Goal: Task Accomplishment & Management: Manage account settings

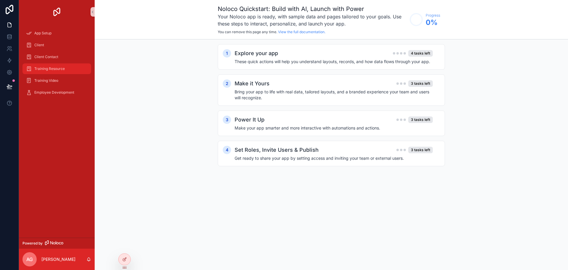
click at [59, 71] on div "Training Resource" at bounding box center [57, 68] width 62 height 9
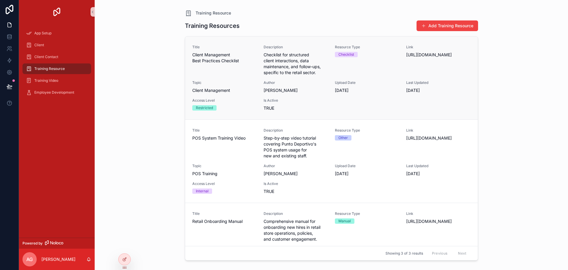
click at [368, 91] on span "1/8/2025" at bounding box center [367, 90] width 64 height 6
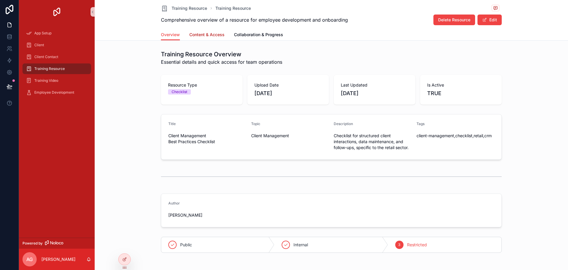
click at [215, 34] on span "Content & Access" at bounding box center [206, 35] width 35 height 6
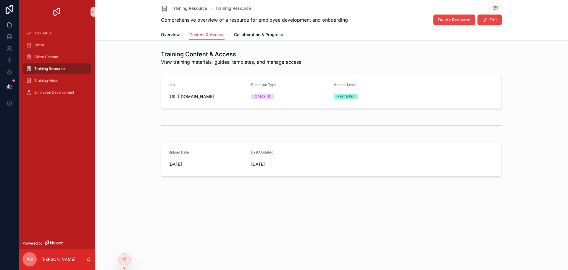
click at [255, 42] on div "Training Resource Training Resource Comprehensive overview of a resource for em…" at bounding box center [332, 108] width 474 height 216
click at [256, 36] on span "Collaboration & Progress" at bounding box center [258, 35] width 49 height 6
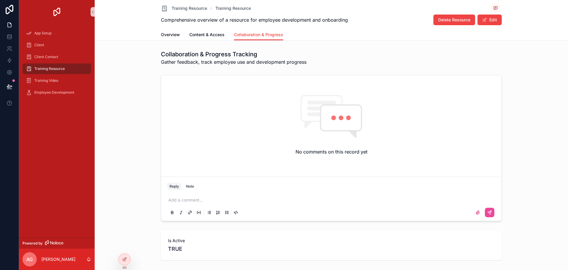
click at [211, 41] on div "Training Resource Training Resource Comprehensive overview of a resource for em…" at bounding box center [332, 150] width 474 height 300
click at [208, 33] on span "Content & Access" at bounding box center [206, 35] width 35 height 6
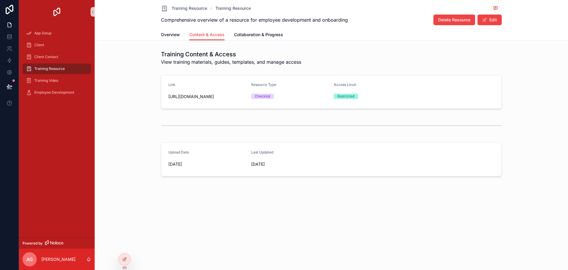
click at [145, 41] on div "Training Resource Training Resource Comprehensive overview of a resource for em…" at bounding box center [332, 108] width 474 height 216
click at [165, 38] on link "Overview" at bounding box center [170, 35] width 19 height 12
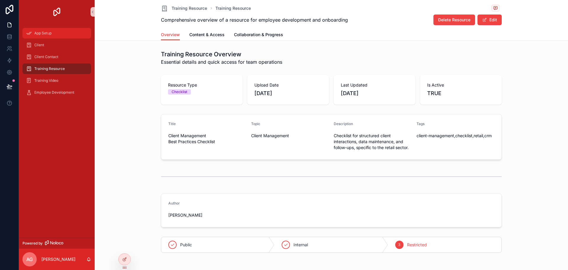
click at [67, 34] on div "App Setup" at bounding box center [57, 32] width 62 height 9
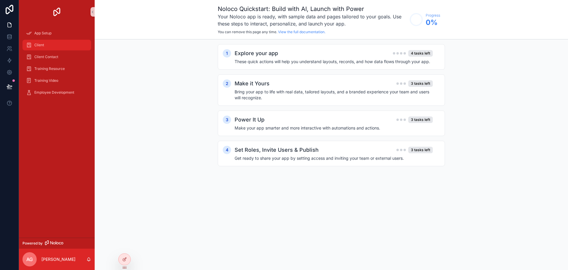
click at [67, 44] on div "Client" at bounding box center [57, 44] width 62 height 9
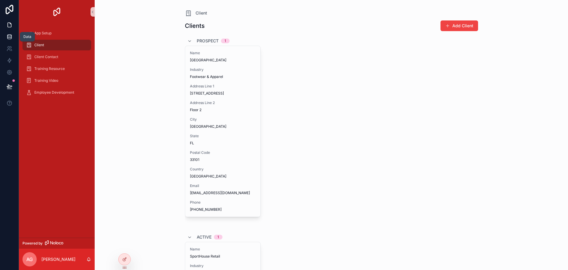
click at [9, 38] on icon at bounding box center [10, 37] width 6 height 6
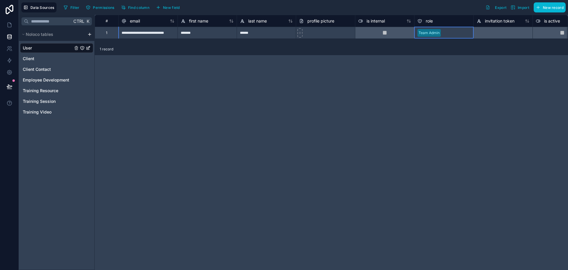
click at [458, 34] on div "Team Admin" at bounding box center [444, 32] width 59 height 9
click at [51, 107] on div "Training Video" at bounding box center [56, 111] width 73 height 9
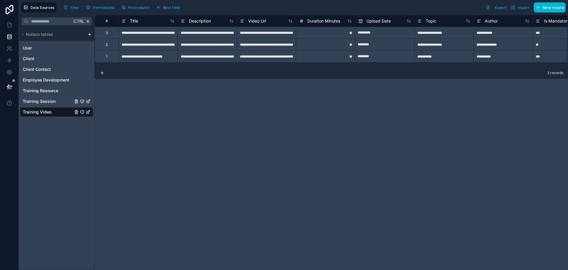
click at [50, 99] on span "Training Session" at bounding box center [39, 101] width 33 height 6
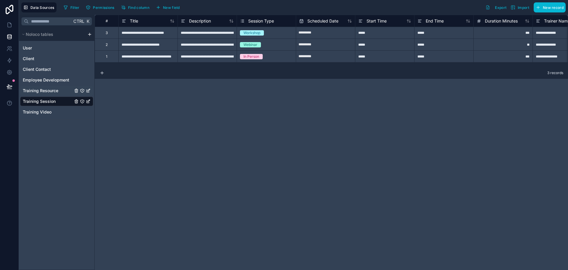
click at [44, 88] on span "Training Resource" at bounding box center [41, 91] width 36 height 6
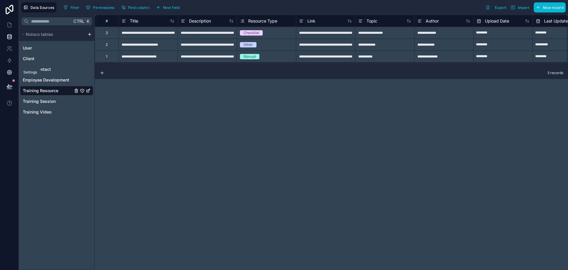
click at [7, 72] on icon at bounding box center [10, 72] width 6 height 6
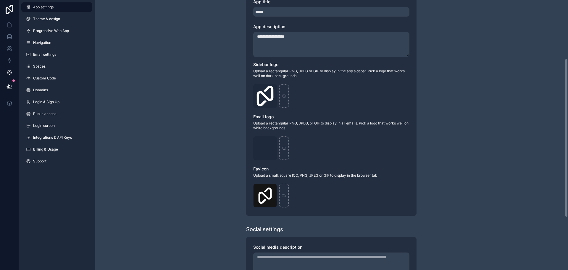
scroll to position [189, 0]
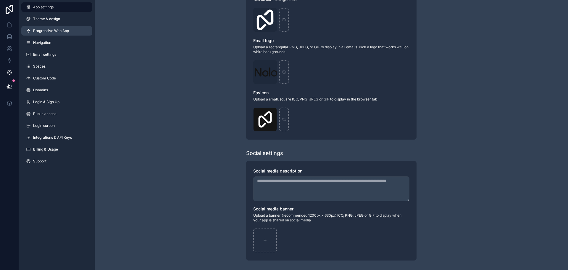
click at [76, 31] on link "Progressive Web App" at bounding box center [56, 30] width 71 height 9
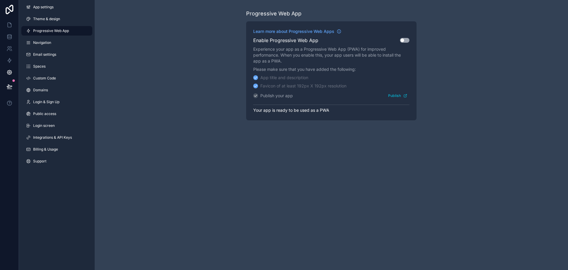
click at [404, 38] on div "Enable Progressive Web App Use setting" at bounding box center [331, 40] width 156 height 7
click at [406, 38] on button "Use setting" at bounding box center [404, 40] width 9 height 5
click at [391, 98] on button "Publish" at bounding box center [397, 95] width 23 height 9
click at [162, 141] on div "Progressive Web App Learn more about Progressive Web Apps Enable Progressive We…" at bounding box center [332, 135] width 474 height 270
click at [65, 43] on link "Navigation" at bounding box center [56, 42] width 71 height 9
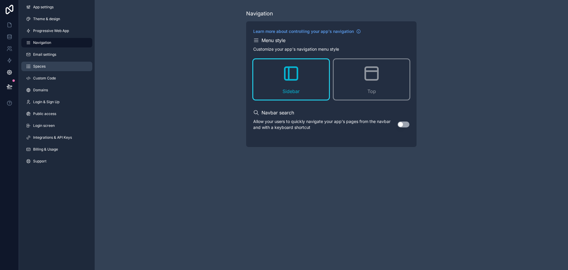
click at [43, 62] on link "Spaces" at bounding box center [56, 66] width 71 height 9
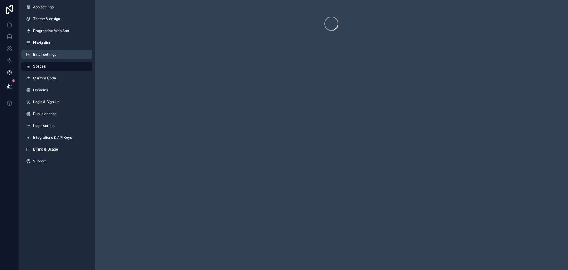
click at [53, 57] on link "Email settings" at bounding box center [56, 54] width 71 height 9
click at [59, 45] on link "Navigation" at bounding box center [56, 42] width 71 height 9
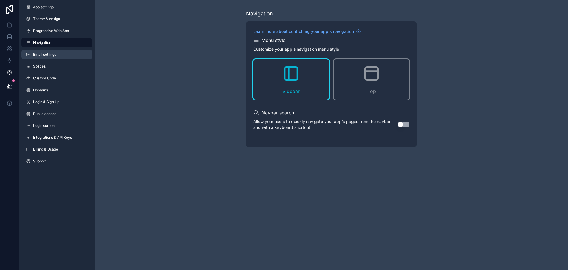
click at [59, 53] on link "Email settings" at bounding box center [56, 54] width 71 height 9
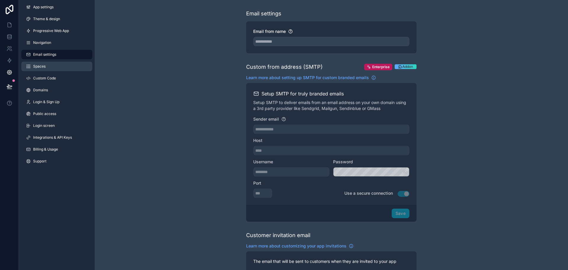
click at [60, 67] on link "Spaces" at bounding box center [56, 66] width 71 height 9
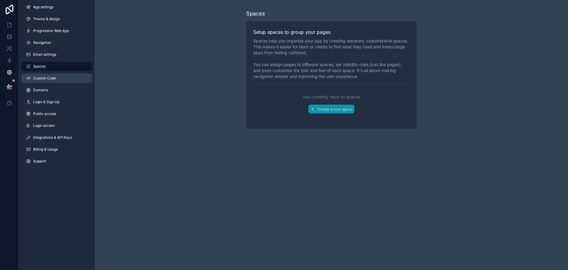
click at [60, 78] on link "Custom Code" at bounding box center [56, 77] width 71 height 9
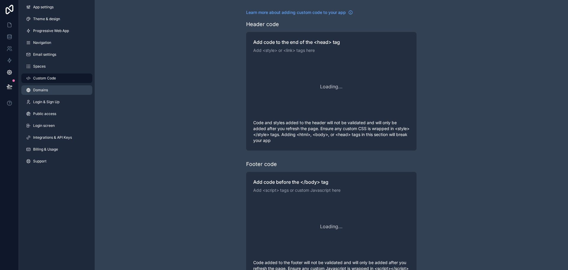
click at [57, 90] on link "Domains" at bounding box center [56, 89] width 71 height 9
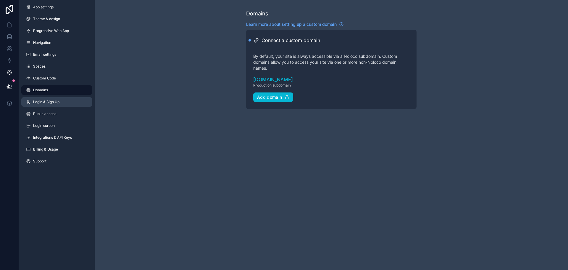
click at [51, 101] on span "Login & Sign Up" at bounding box center [46, 101] width 26 height 5
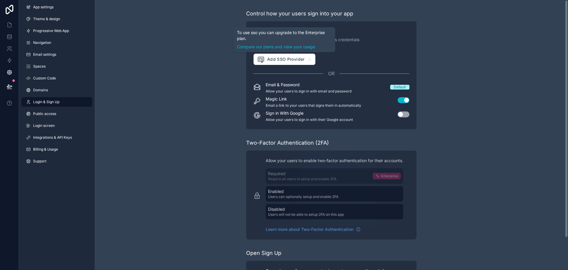
click at [167, 105] on div "Control how your users sign into your app Single Sign-On (SSO) Login to your ap…" at bounding box center [332, 153] width 474 height 307
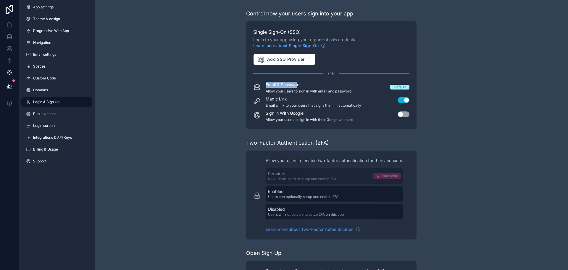
drag, startPoint x: 266, startPoint y: 84, endPoint x: 298, endPoint y: 84, distance: 31.4
click at [298, 84] on p "Email & Password" at bounding box center [309, 85] width 86 height 6
click at [297, 85] on p "Email & Password" at bounding box center [309, 85] width 86 height 6
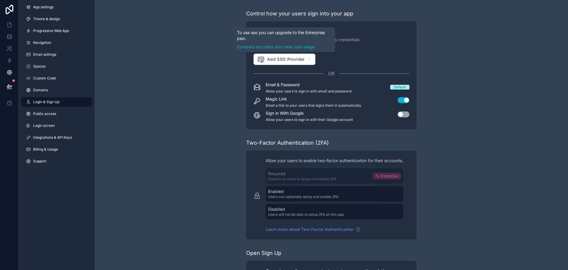
click at [205, 59] on div "Control how your users sign into your app Single Sign-On (SSO) Login to your ap…" at bounding box center [332, 153] width 474 height 307
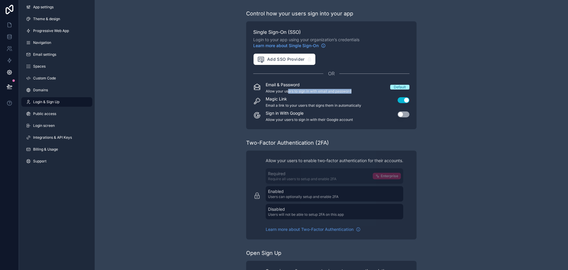
drag, startPoint x: 294, startPoint y: 91, endPoint x: 361, endPoint y: 91, distance: 67.5
click at [361, 91] on div "Email & Password Allow your users to sign in with email and password Default" at bounding box center [331, 88] width 156 height 12
click at [39, 109] on link "Public access" at bounding box center [56, 113] width 71 height 9
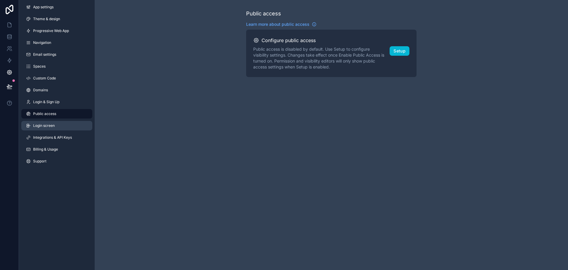
click at [42, 128] on span "Login screen" at bounding box center [44, 125] width 22 height 5
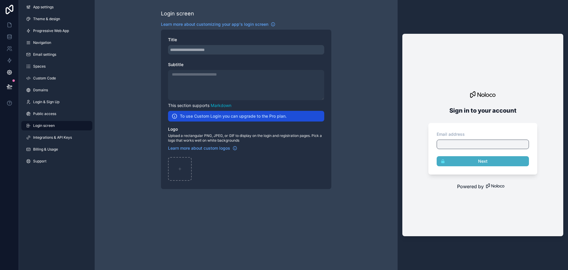
click at [470, 145] on div at bounding box center [483, 143] width 92 height 9
drag, startPoint x: 210, startPoint y: 115, endPoint x: 263, endPoint y: 117, distance: 52.7
click at [263, 117] on h2 "To use Custom Login you can upgrade to the Pro plan." at bounding box center [233, 116] width 107 height 6
click at [42, 136] on span "Integrations & API Keys" at bounding box center [52, 137] width 39 height 5
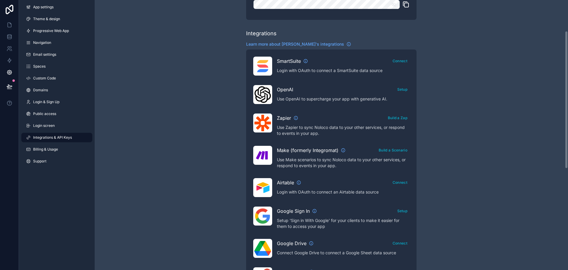
scroll to position [60, 0]
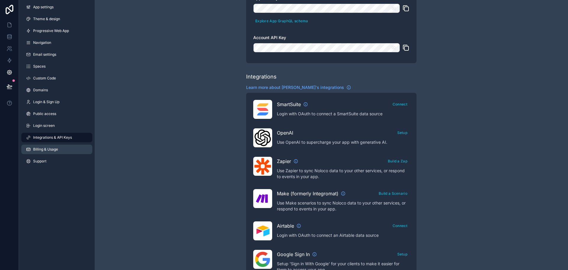
click at [50, 150] on span "Billing & Usage" at bounding box center [45, 149] width 25 height 5
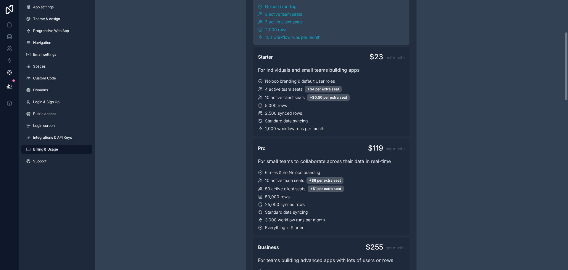
scroll to position [99, 0]
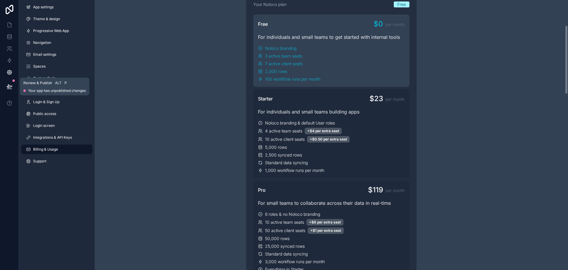
click at [7, 85] on icon at bounding box center [10, 86] width 6 height 6
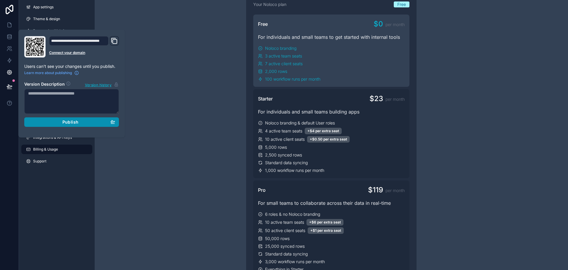
click at [87, 121] on div "Publish" at bounding box center [71, 121] width 87 height 5
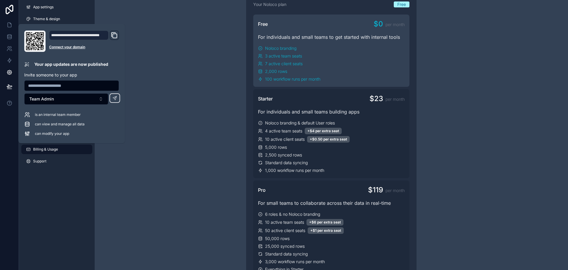
click at [86, 83] on input "text" at bounding box center [72, 85] width 94 height 8
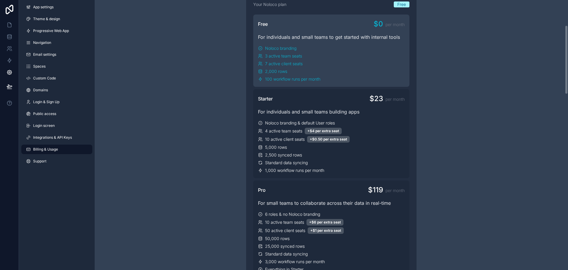
click at [51, 153] on link "Billing & Usage" at bounding box center [56, 148] width 71 height 9
click at [4, 86] on button at bounding box center [9, 86] width 13 height 17
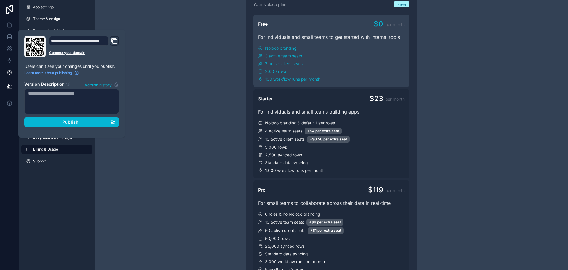
click at [116, 41] on icon "Domain and Custom Link" at bounding box center [114, 40] width 7 height 7
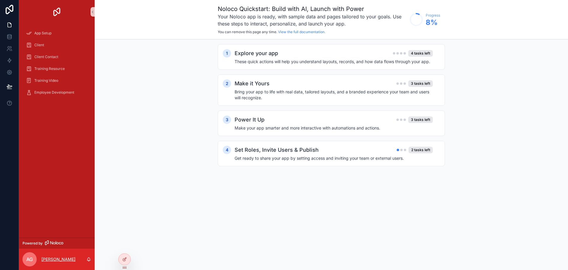
click at [59, 260] on p "Argenis Guerra" at bounding box center [58, 259] width 34 height 6
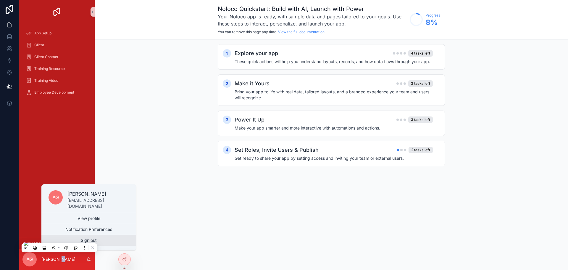
click at [97, 237] on button "Sign out" at bounding box center [88, 240] width 95 height 11
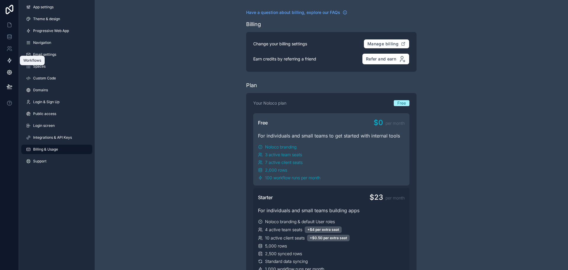
click at [10, 59] on icon at bounding box center [10, 60] width 6 height 6
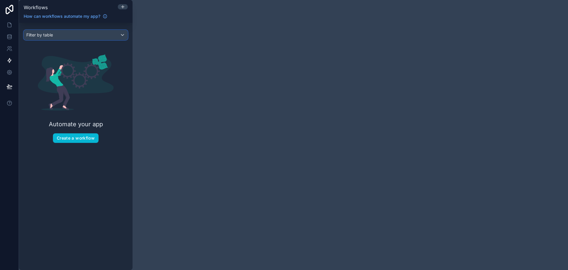
click at [84, 37] on div "Filter by table" at bounding box center [76, 34] width 104 height 9
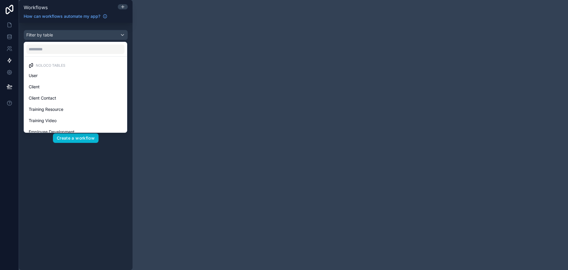
click at [87, 32] on div "scrollable content" at bounding box center [284, 135] width 568 height 270
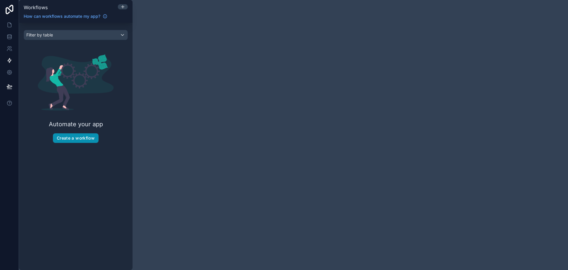
click at [75, 141] on button "Create a workflow" at bounding box center [76, 137] width 46 height 9
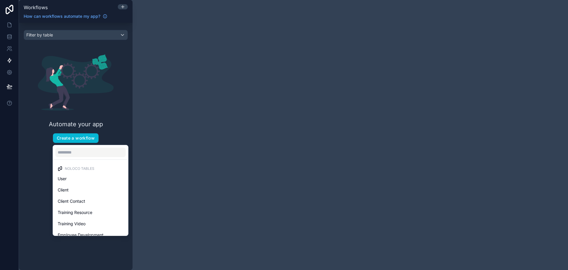
click at [96, 117] on div "scrollable content" at bounding box center [284, 135] width 568 height 270
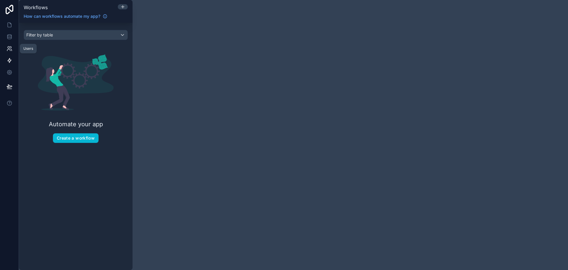
click at [8, 49] on icon at bounding box center [8, 49] width 3 height 1
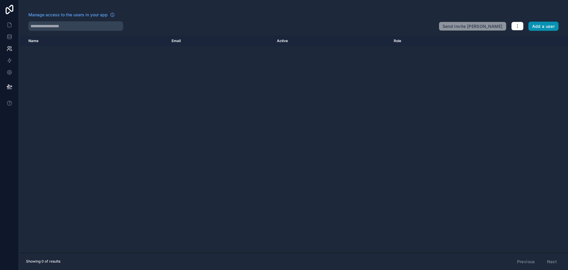
click at [546, 30] on button "Add a user" at bounding box center [544, 26] width 30 height 9
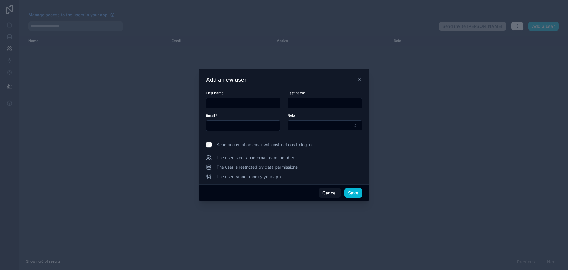
click at [251, 102] on input "text" at bounding box center [243, 103] width 74 height 8
click at [241, 128] on input "text" at bounding box center [243, 125] width 74 height 8
click at [318, 191] on div "Cancel Save" at bounding box center [284, 192] width 170 height 17
click at [322, 193] on button "Cancel" at bounding box center [330, 192] width 22 height 9
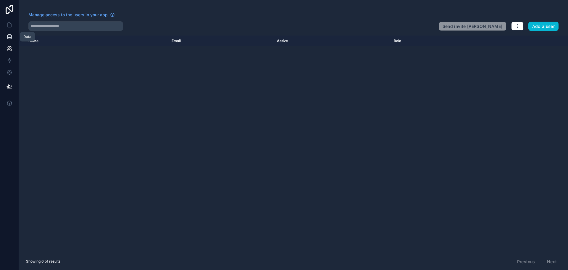
click at [11, 39] on icon at bounding box center [10, 37] width 6 height 6
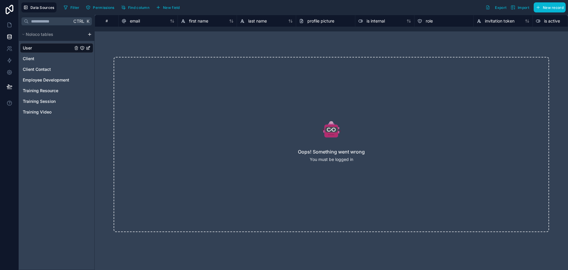
click at [46, 46] on div "User" at bounding box center [56, 47] width 73 height 9
click at [550, 5] on span "New record" at bounding box center [553, 7] width 21 height 4
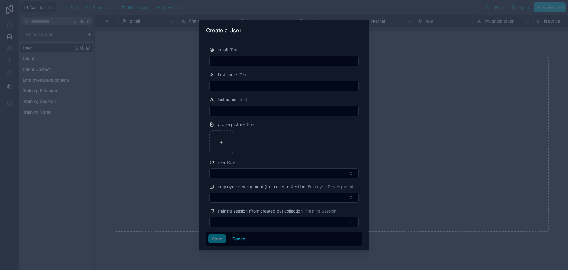
click at [257, 59] on input "text" at bounding box center [284, 61] width 149 height 8
type input "**********"
type input "*******"
type input "******"
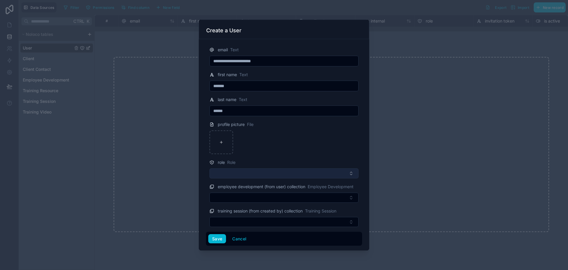
click at [283, 172] on button "Select Button" at bounding box center [284, 173] width 149 height 10
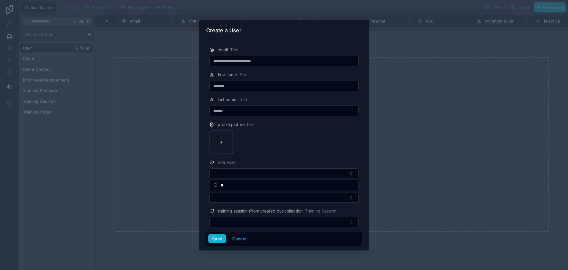
type input "*"
click at [302, 160] on div "role Role" at bounding box center [284, 162] width 149 height 7
click at [286, 191] on div "employee development (from user) collection Employee Development" at bounding box center [284, 193] width 156 height 20
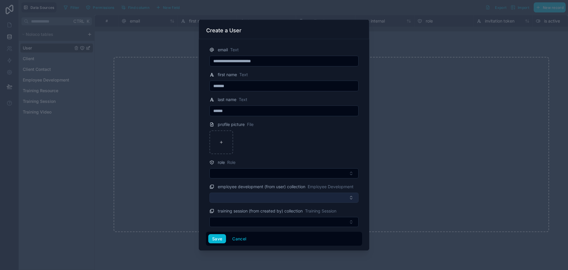
click at [286, 197] on button "Select Button" at bounding box center [284, 197] width 149 height 10
click at [293, 196] on button "Select Button" at bounding box center [284, 197] width 149 height 10
click at [215, 238] on button "Save" at bounding box center [217, 238] width 18 height 9
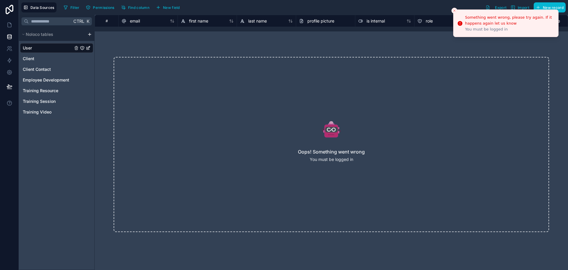
click at [431, 44] on div "Oops! Something went wrong You must be logged in" at bounding box center [332, 144] width 474 height 213
click at [457, 9] on button "Close toast" at bounding box center [455, 11] width 6 height 6
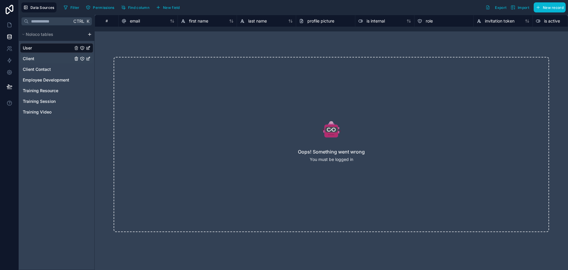
click at [30, 55] on div "Client" at bounding box center [56, 58] width 73 height 9
click at [33, 68] on span "Client Contact" at bounding box center [37, 69] width 28 height 6
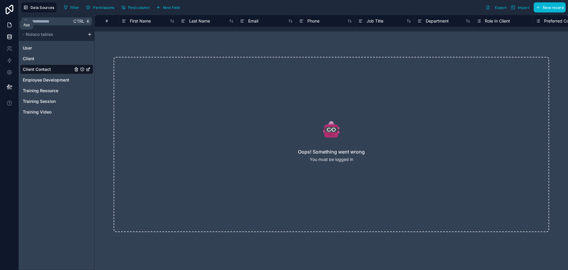
click at [8, 24] on icon at bounding box center [10, 25] width 6 height 6
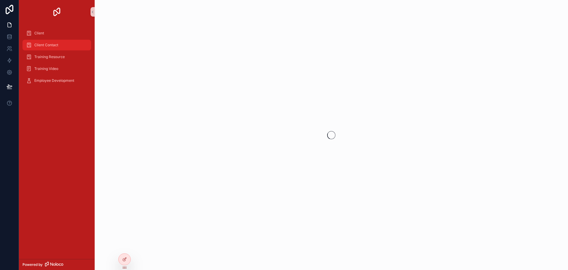
click at [45, 47] on span "Client Contact" at bounding box center [46, 45] width 24 height 5
click at [49, 56] on span "Training Resource" at bounding box center [49, 56] width 30 height 5
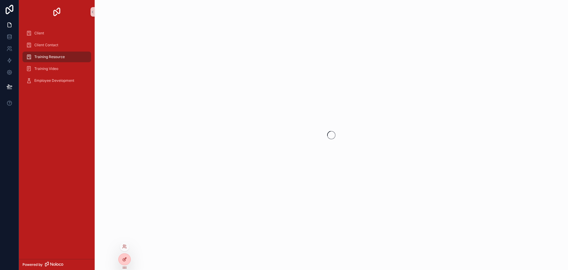
click at [126, 264] on div at bounding box center [125, 258] width 12 height 11
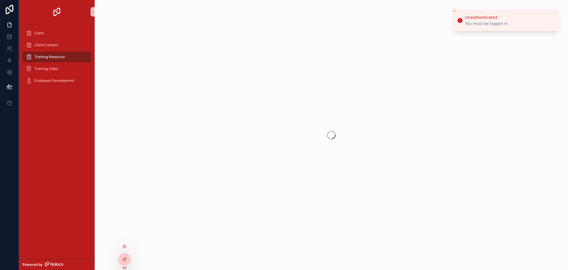
click at [50, 194] on div "Client Client Contact Training Resource Training Video Employee Development" at bounding box center [57, 141] width 76 height 235
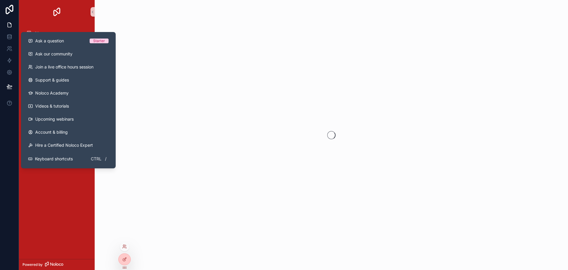
click at [350, 83] on div "scrollable content" at bounding box center [332, 135] width 474 height 270
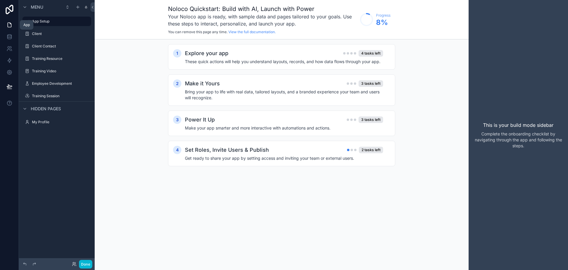
click at [10, 23] on icon at bounding box center [10, 25] width 6 height 6
click at [48, 34] on label "Client" at bounding box center [55, 33] width 47 height 5
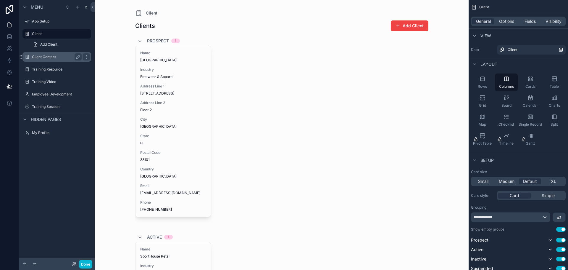
click at [47, 55] on label "Client Contact" at bounding box center [55, 56] width 47 height 5
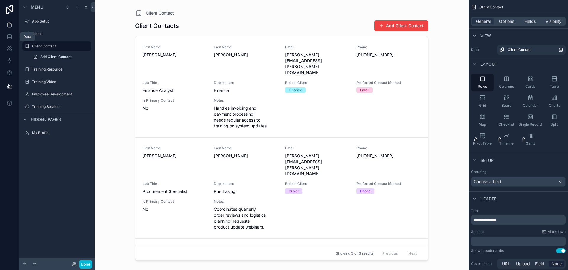
click at [6, 23] on link at bounding box center [9, 25] width 19 height 12
click at [197, 22] on div "scrollable content" at bounding box center [282, 131] width 303 height 263
click at [159, 12] on span "Client Contact" at bounding box center [160, 13] width 28 height 6
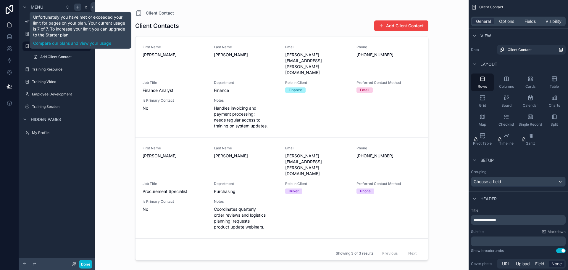
click at [78, 7] on icon "scrollable content" at bounding box center [77, 7] width 5 height 5
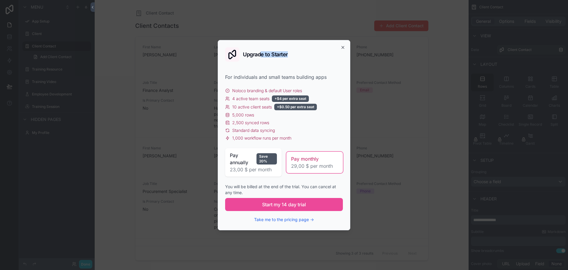
drag, startPoint x: 262, startPoint y: 54, endPoint x: 304, endPoint y: 55, distance: 42.3
click at [304, 55] on div "Upgrade to Starter" at bounding box center [284, 54] width 118 height 14
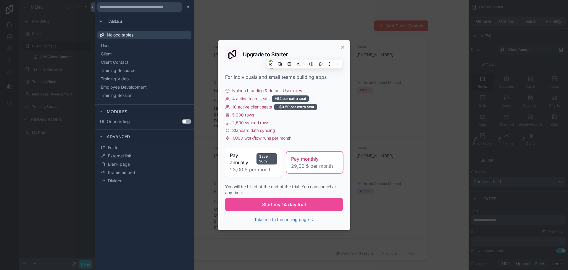
click at [242, 73] on div "For individuals and small teams building apps" at bounding box center [284, 76] width 118 height 7
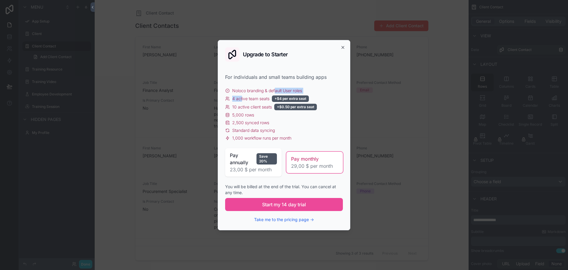
drag, startPoint x: 289, startPoint y: 87, endPoint x: 362, endPoint y: 65, distance: 76.1
click at [244, 96] on div "Noloco branding & default User roles 4 active team seats +$4 per extra seat 10 …" at bounding box center [284, 114] width 118 height 53
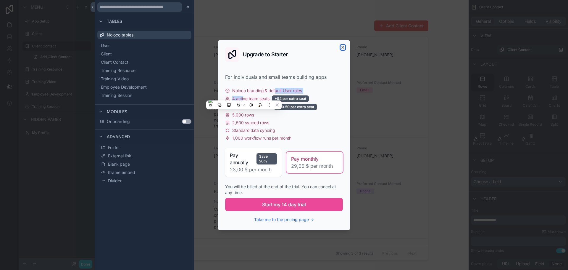
click at [344, 45] on icon "button" at bounding box center [343, 47] width 5 height 5
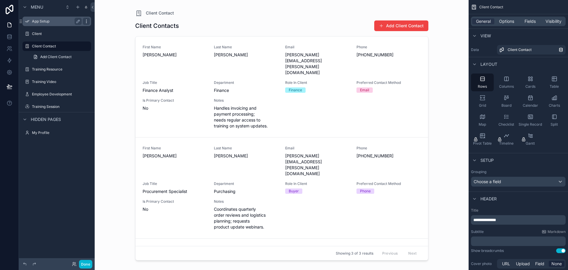
click at [89, 21] on div "scrollable content" at bounding box center [86, 21] width 7 height 7
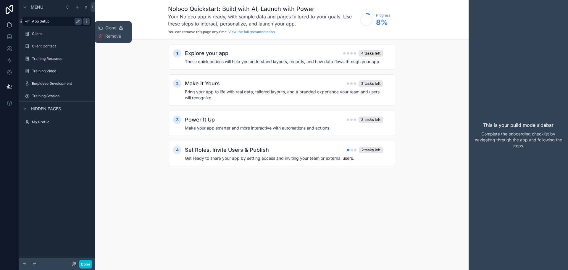
click at [60, 25] on div "App Setup" at bounding box center [57, 21] width 66 height 9
click at [46, 30] on div "Client" at bounding box center [57, 33] width 66 height 9
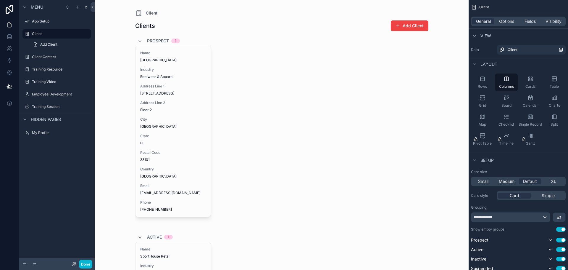
click at [52, 128] on div "My Profile" at bounding box center [57, 132] width 76 height 11
click at [50, 138] on div "Menu App Setup Client Add Client Client Contact Training Resource Training Vide…" at bounding box center [57, 71] width 76 height 143
click at [50, 134] on label "My Profile" at bounding box center [55, 132] width 47 height 5
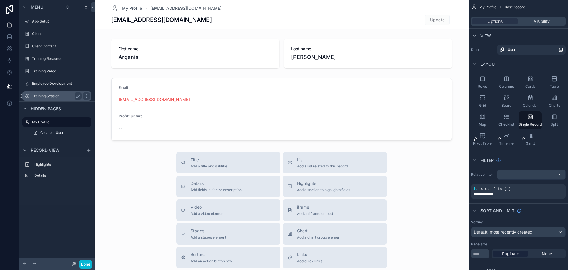
click at [44, 98] on div "Training Session" at bounding box center [57, 95] width 50 height 7
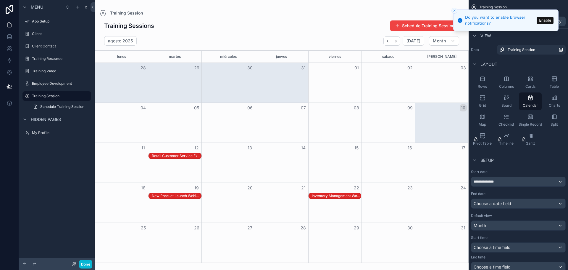
click at [456, 10] on button "Close toast" at bounding box center [455, 11] width 6 height 6
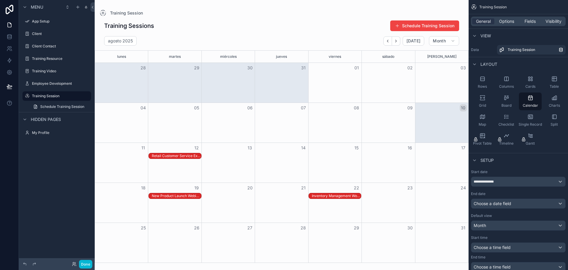
click at [50, 27] on div "scrollable content" at bounding box center [57, 27] width 76 height 1
click at [50, 35] on label "Client" at bounding box center [55, 33] width 47 height 5
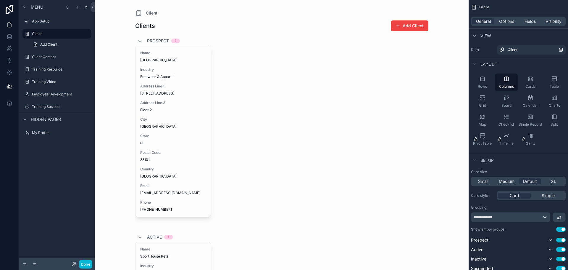
click at [139, 41] on icon "scrollable content" at bounding box center [140, 41] width 5 height 5
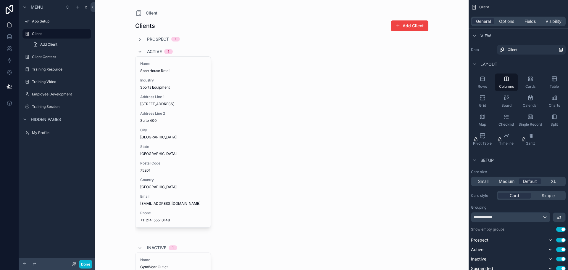
click at [138, 52] on icon "scrollable content" at bounding box center [140, 51] width 5 height 5
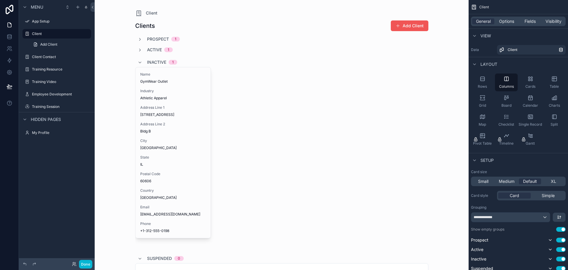
click at [406, 28] on button "Add Client" at bounding box center [410, 25] width 38 height 11
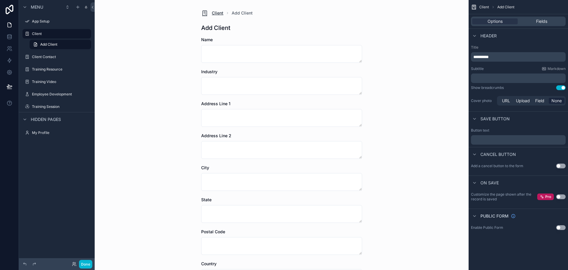
click at [219, 14] on span "Client" at bounding box center [218, 13] width 12 height 6
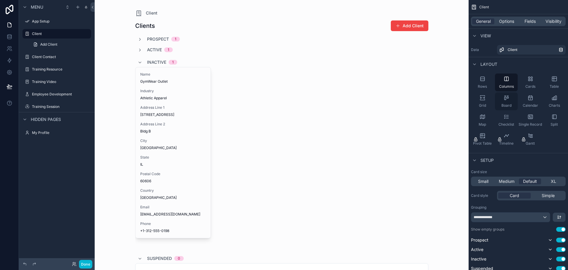
click at [510, 102] on div "Board" at bounding box center [506, 101] width 23 height 18
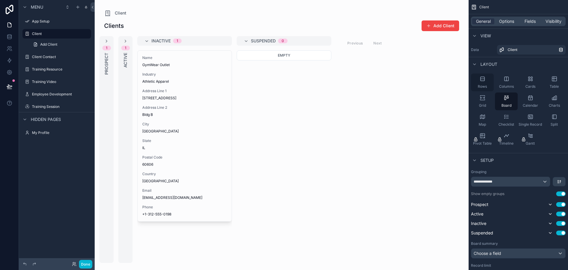
click at [484, 79] on icon "scrollable content" at bounding box center [483, 79] width 4 height 0
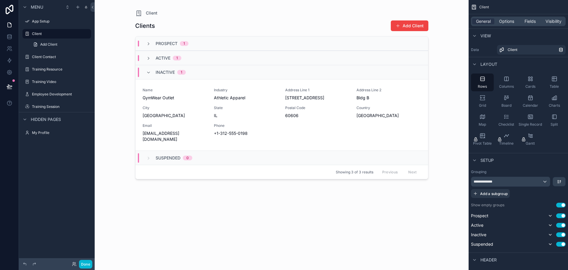
click at [163, 70] on span "Inactive" at bounding box center [165, 72] width 19 height 6
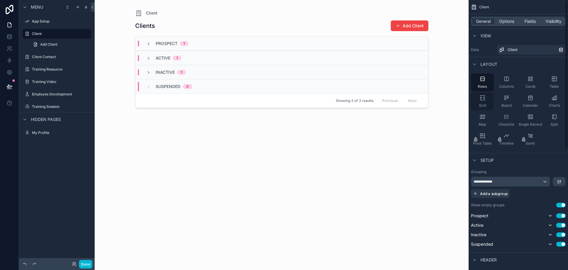
click at [483, 98] on icon "scrollable content" at bounding box center [483, 98] width 6 height 6
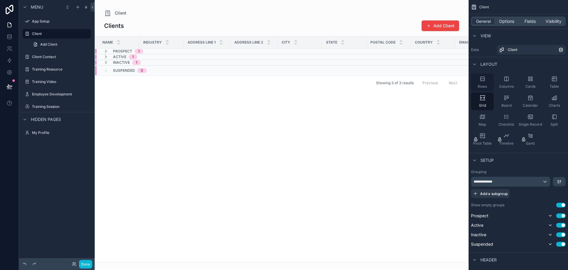
click at [487, 85] on span "Rows" at bounding box center [482, 86] width 9 height 5
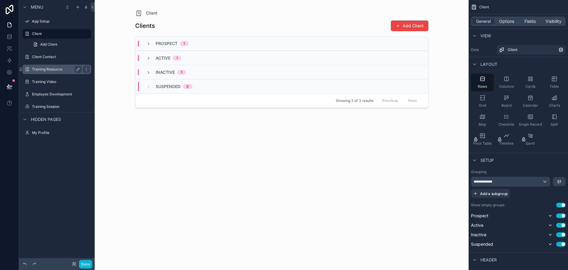
click at [45, 69] on label "Training Resource" at bounding box center [55, 69] width 47 height 5
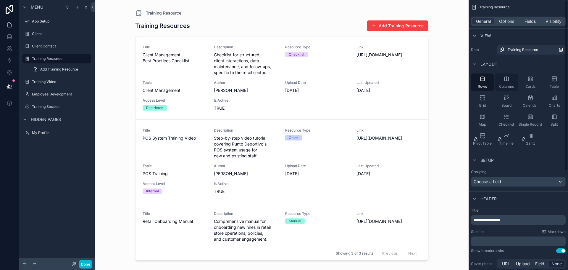
click at [511, 84] on span "Columns" at bounding box center [506, 86] width 15 height 5
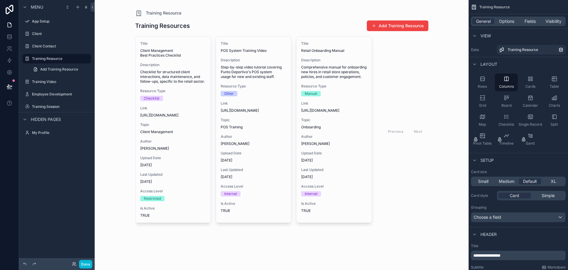
click at [348, 149] on div "scrollable content" at bounding box center [282, 122] width 303 height 245
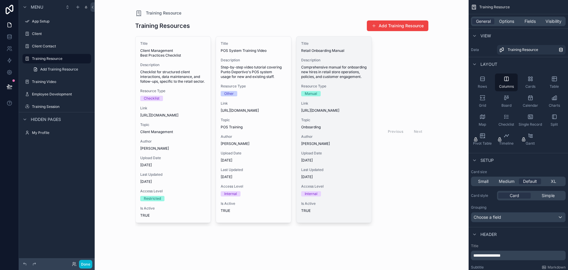
click at [350, 146] on span "Maria Gonzalez" at bounding box center [334, 143] width 66 height 5
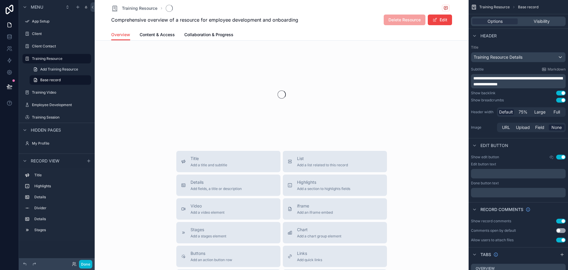
scroll to position [49, 0]
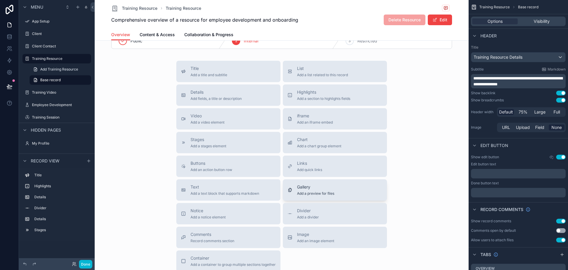
scroll to position [203, 0]
click at [209, 162] on span "Buttons" at bounding box center [212, 163] width 42 height 6
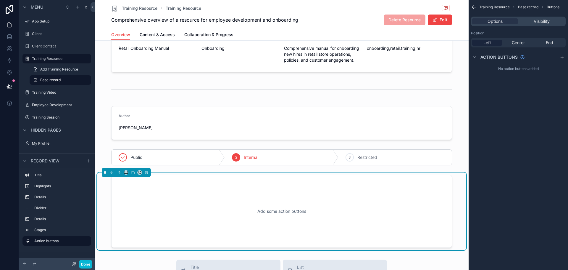
scroll to position [114, 0]
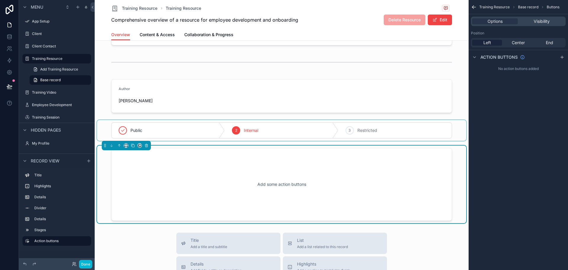
click at [284, 124] on div "scrollable content" at bounding box center [281, 130] width 369 height 21
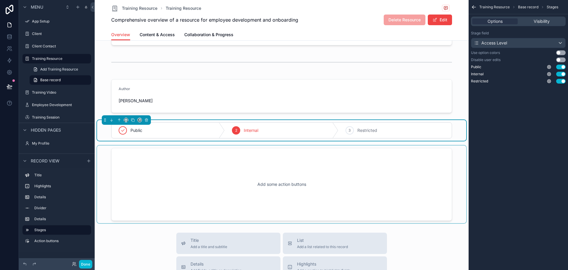
click at [197, 173] on div "scrollable content" at bounding box center [281, 184] width 369 height 78
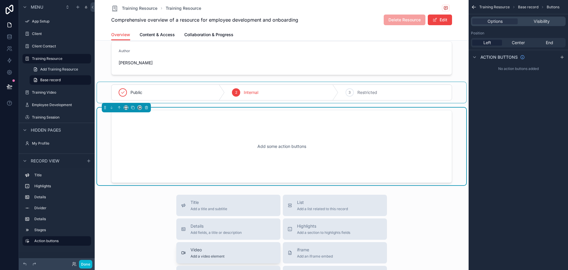
scroll to position [213, 0]
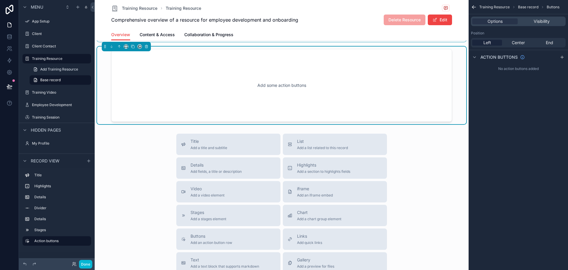
click at [131, 167] on div "Title Add a title and subtitle List Add a list related to this record Details A…" at bounding box center [282, 238] width 374 height 211
click at [202, 190] on span "Video" at bounding box center [208, 189] width 34 height 6
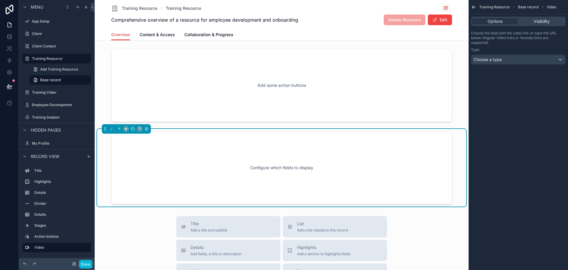
scroll to position [246, 0]
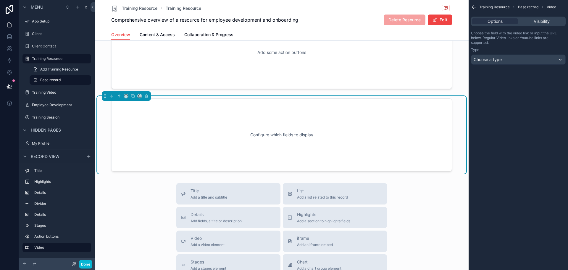
click at [306, 139] on div "Configure which fields to display" at bounding box center [281, 134] width 321 height 53
click at [533, 22] on div "Visibility" at bounding box center [542, 21] width 46 height 6
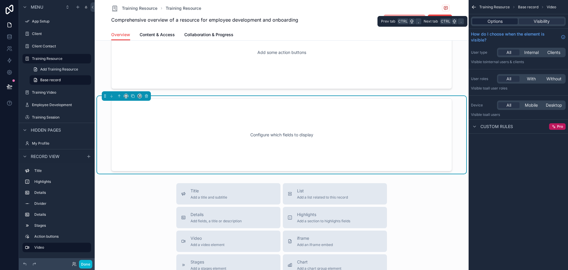
click at [511, 20] on div "Options" at bounding box center [495, 21] width 46 height 6
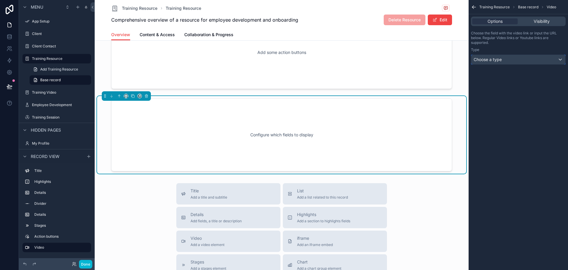
click at [511, 62] on div "Choose a type" at bounding box center [518, 59] width 94 height 9
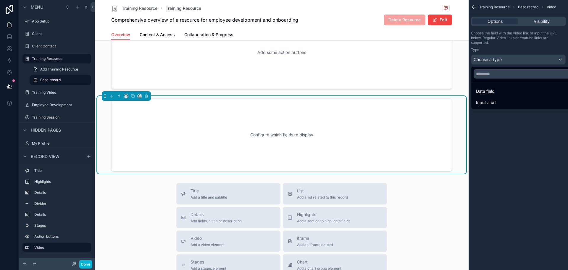
click at [511, 62] on div "scrollable content" at bounding box center [284, 135] width 568 height 270
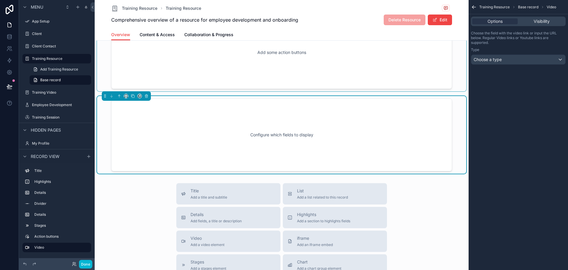
click at [275, 81] on div "scrollable content" at bounding box center [281, 53] width 369 height 78
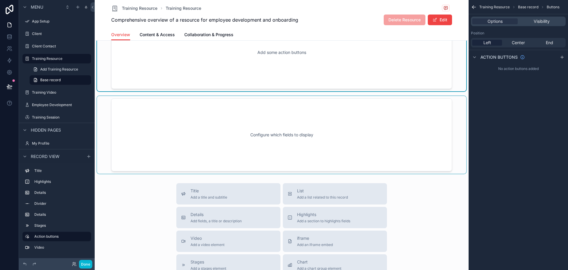
click at [309, 141] on div "scrollable content" at bounding box center [281, 135] width 369 height 78
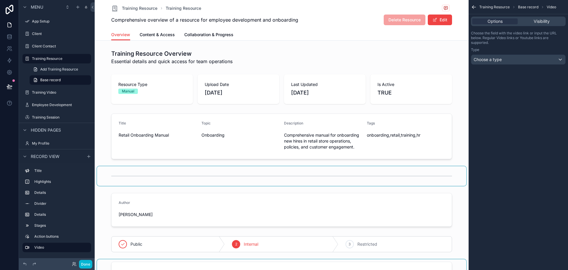
scroll to position [0, 0]
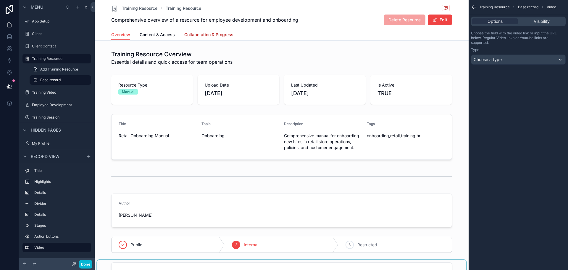
click at [227, 39] on link "Collaboration & Progress" at bounding box center [208, 35] width 49 height 12
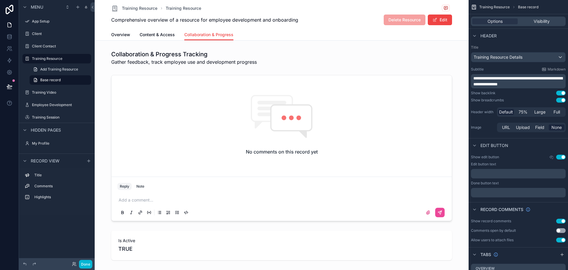
click at [174, 36] on div "Overview Content & Access Collaboration & Progress" at bounding box center [281, 34] width 341 height 11
click at [164, 38] on link "Content & Access" at bounding box center [157, 35] width 35 height 12
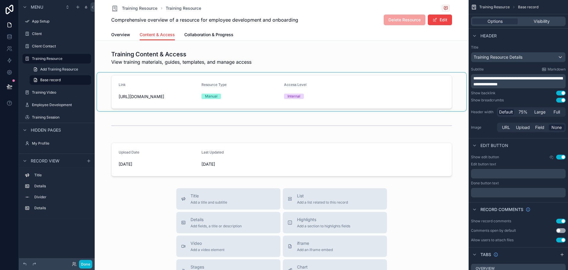
click at [215, 110] on div "scrollable content" at bounding box center [281, 92] width 369 height 38
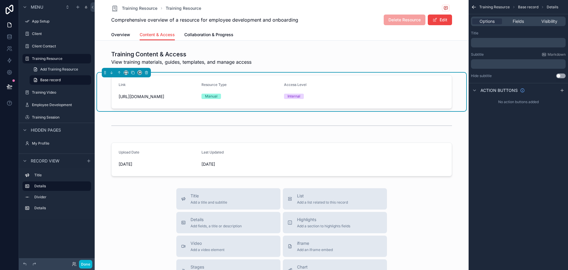
click at [259, 101] on div "Resource Type Manual" at bounding box center [241, 91] width 78 height 19
click at [354, 55] on div "scrollable content" at bounding box center [281, 58] width 369 height 20
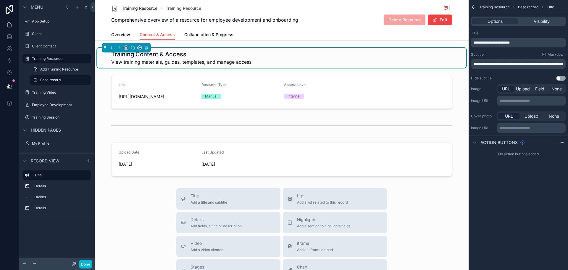
click at [146, 5] on span "Training Resource" at bounding box center [140, 8] width 36 height 6
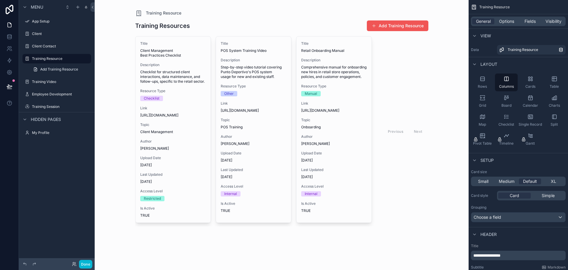
click at [411, 28] on button "Add Training Resource" at bounding box center [398, 25] width 62 height 11
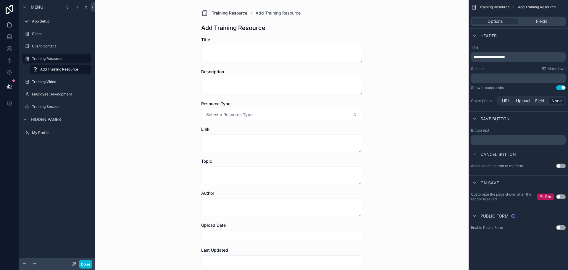
click at [237, 11] on span "Training Resource" at bounding box center [230, 13] width 36 height 6
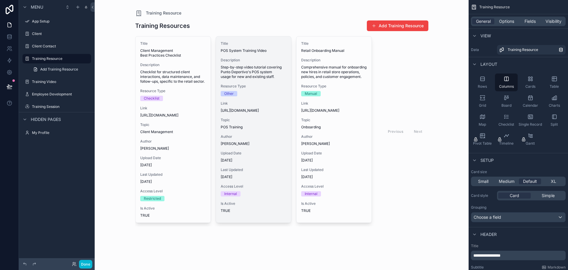
click at [241, 122] on span "Topic" at bounding box center [254, 119] width 66 height 5
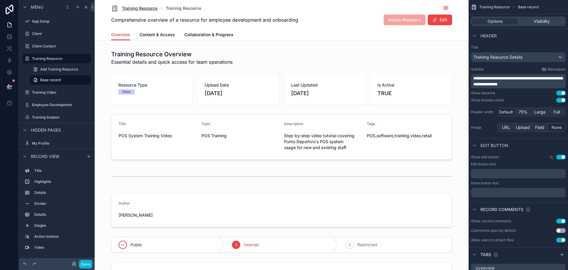
click at [144, 10] on span "Training Resource" at bounding box center [140, 8] width 36 height 6
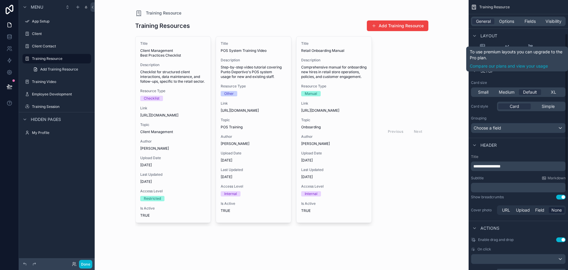
scroll to position [193, 0]
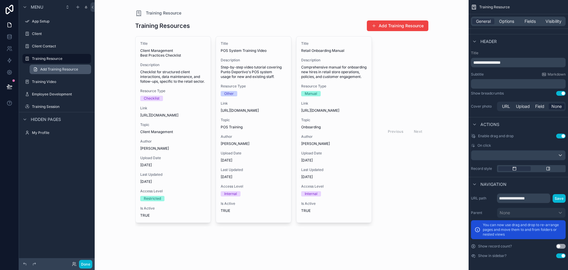
click at [64, 72] on link "Add Training Resource" at bounding box center [61, 69] width 62 height 9
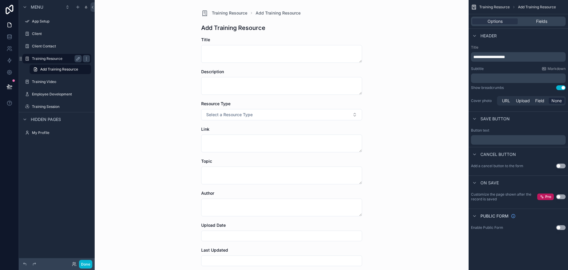
click at [61, 59] on label "Training Resource" at bounding box center [55, 58] width 47 height 5
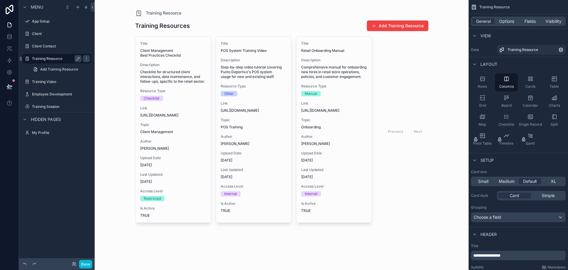
click at [46, 56] on div "Training Resource" at bounding box center [57, 58] width 50 height 7
click at [89, 60] on div "scrollable content" at bounding box center [86, 58] width 7 height 7
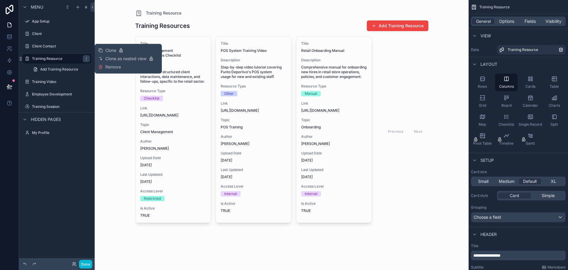
click at [115, 68] on span "Remove" at bounding box center [113, 67] width 16 height 6
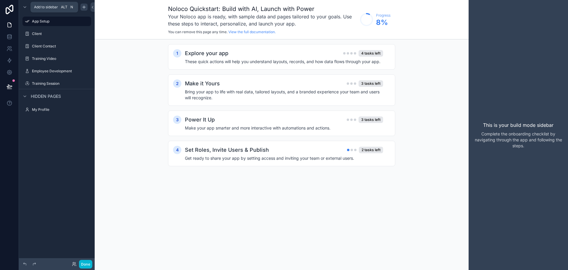
click at [85, 9] on icon "scrollable content" at bounding box center [84, 7] width 5 height 5
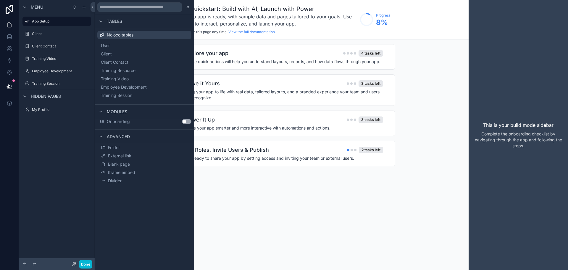
click at [184, 120] on button "Use setting" at bounding box center [186, 121] width 9 height 5
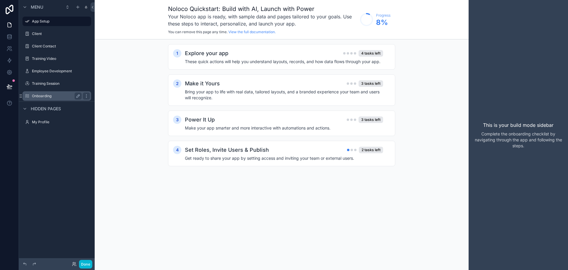
click at [50, 94] on label "Onboarding" at bounding box center [55, 96] width 47 height 5
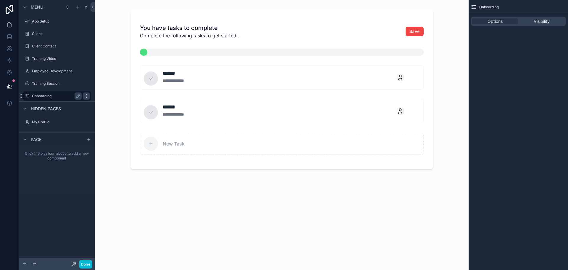
click at [85, 96] on icon "scrollable content" at bounding box center [86, 96] width 5 height 5
click at [110, 97] on div "Clone Remove" at bounding box center [113, 96] width 30 height 17
click at [115, 99] on span "Remove" at bounding box center [113, 100] width 16 height 6
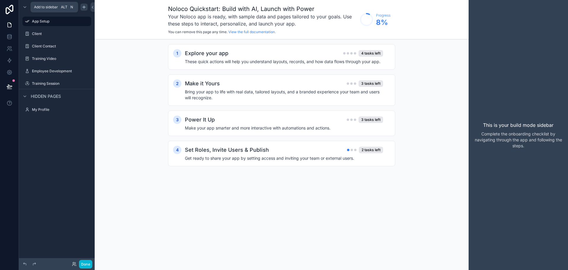
click at [85, 6] on icon "scrollable content" at bounding box center [84, 7] width 5 height 5
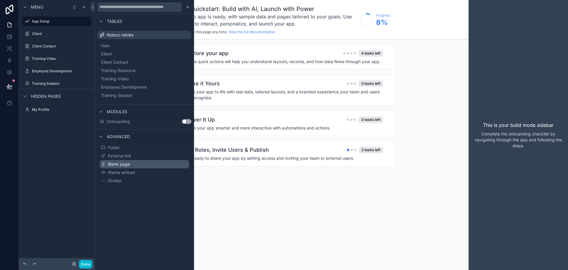
click at [141, 164] on button "Blank page" at bounding box center [144, 164] width 89 height 8
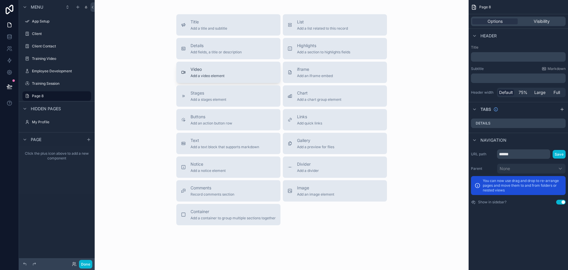
click at [191, 66] on span "Video" at bounding box center [208, 69] width 34 height 6
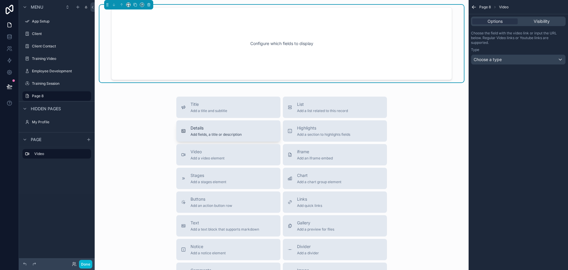
click at [223, 134] on span "Add fields, a title or description" at bounding box center [216, 134] width 51 height 5
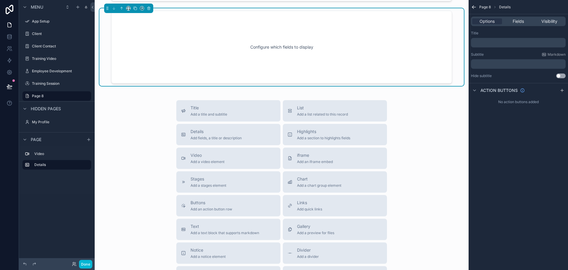
scroll to position [49, 0]
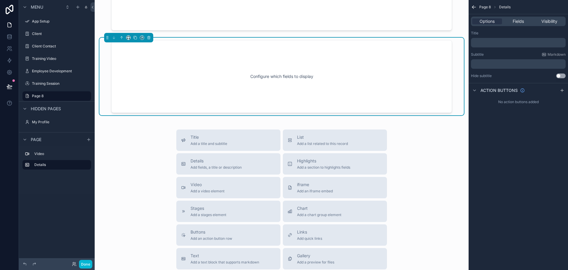
click at [428, 131] on div "Title Add a title and subtitle List Add a list related to this record Details A…" at bounding box center [281, 234] width 365 height 211
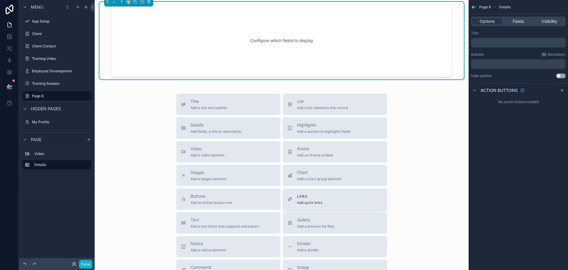
scroll to position [99, 0]
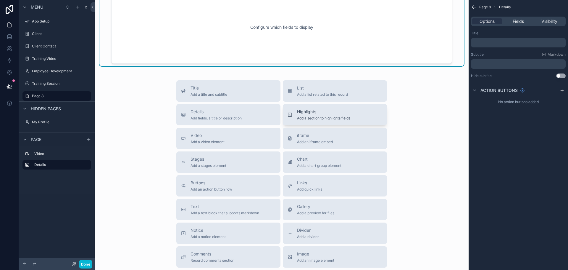
click at [343, 116] on span "Add a section to highlights fields" at bounding box center [323, 118] width 53 height 5
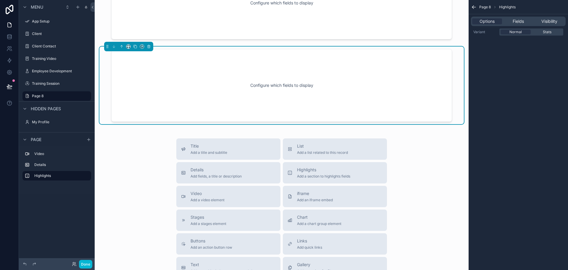
click at [142, 179] on div "Title Add a title and subtitle List Add a list related to this record Details A…" at bounding box center [281, 243] width 365 height 211
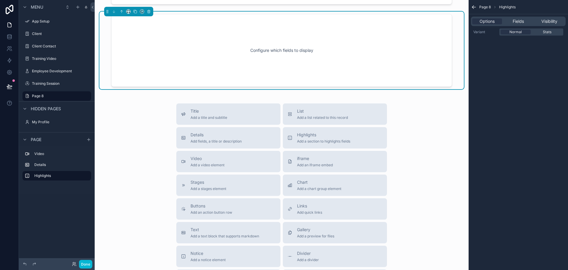
scroll to position [172, 0]
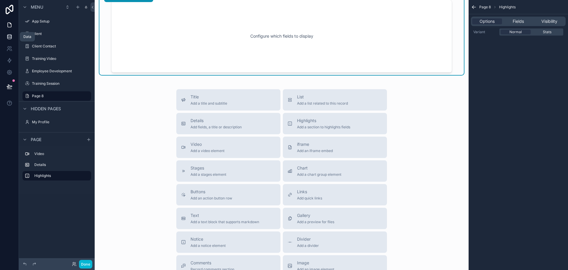
click at [9, 38] on icon at bounding box center [9, 36] width 4 height 2
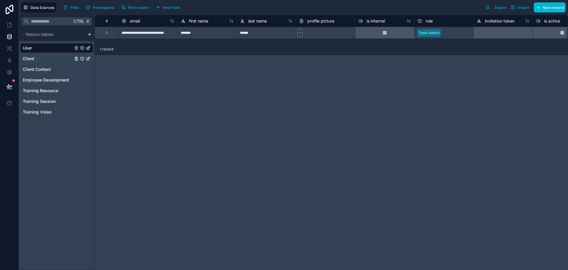
click at [40, 54] on div "Client" at bounding box center [56, 58] width 73 height 9
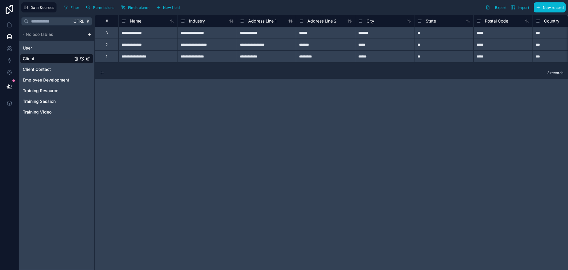
click at [44, 53] on div "User Client Client Contact Employee Development Training Resource Training Sess…" at bounding box center [56, 79] width 73 height 76
click at [46, 49] on div "User" at bounding box center [56, 47] width 73 height 9
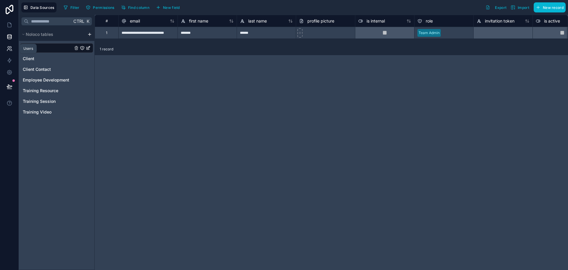
click at [12, 45] on link at bounding box center [9, 49] width 19 height 12
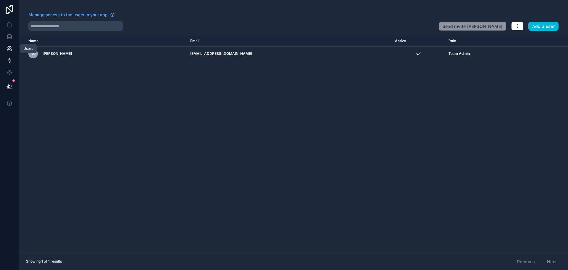
click at [10, 59] on icon at bounding box center [10, 60] width 6 height 6
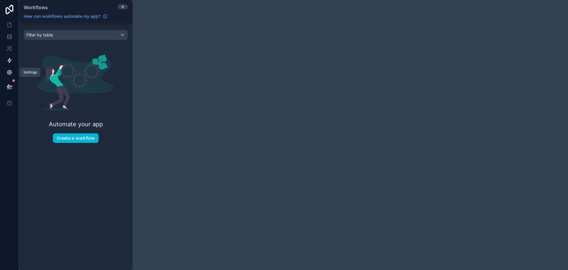
click at [5, 72] on link at bounding box center [9, 72] width 19 height 12
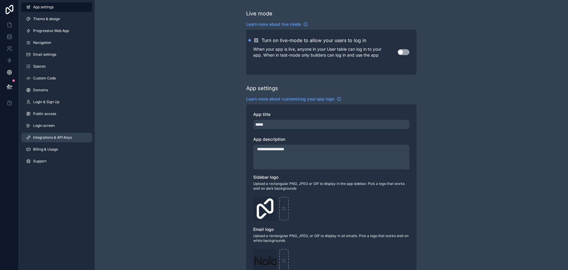
click at [56, 135] on span "Integrations & API Keys" at bounding box center [52, 137] width 39 height 5
